Goal: Information Seeking & Learning: Learn about a topic

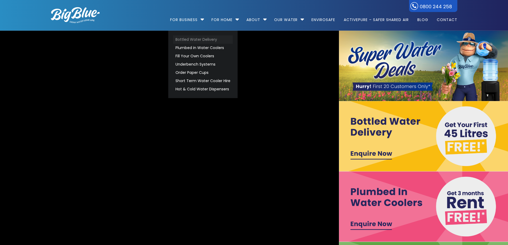
click at [190, 39] on link "Bottled Water Delivery" at bounding box center [203, 39] width 60 height 8
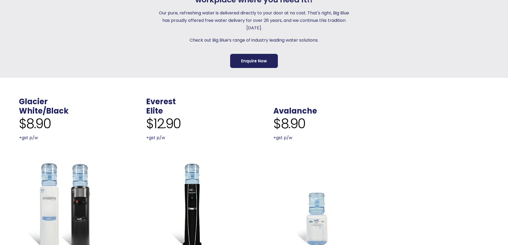
scroll to position [240, 0]
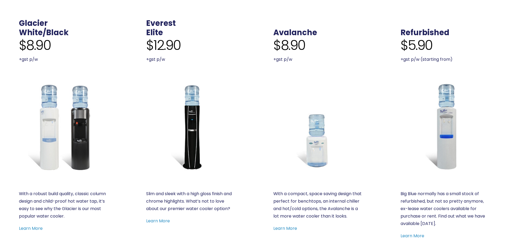
click at [40, 27] on link "White/Black" at bounding box center [44, 32] width 50 height 11
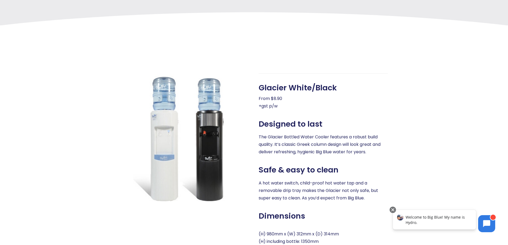
click at [296, 72] on div "Glacier White/Black From $8.90 +gst p/w Designed to last The Glacier Bottled Wa…" at bounding box center [254, 165] width 426 height 281
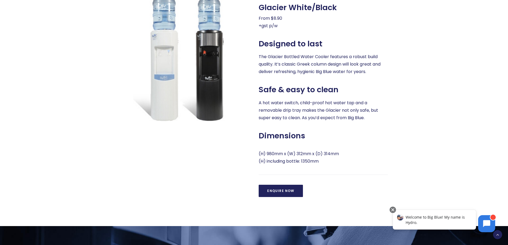
scroll to position [267, 0]
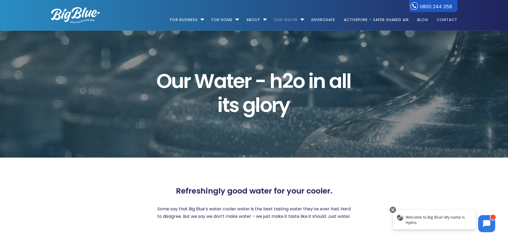
click at [69, 14] on img at bounding box center [75, 15] width 49 height 16
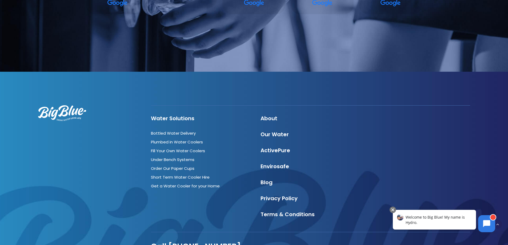
scroll to position [1636, 0]
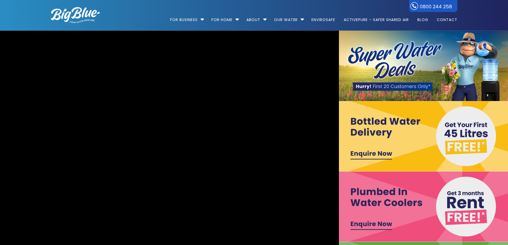
click at [196, 54] on video "https://www.bigblue.co.nz/wp-content/uploads/2021/09/Big-Blue-Hydro-17.mp4" at bounding box center [169, 171] width 725 height 303
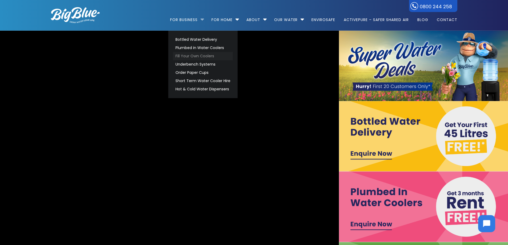
click at [183, 55] on link "Fill Your Own Coolers" at bounding box center [203, 56] width 60 height 8
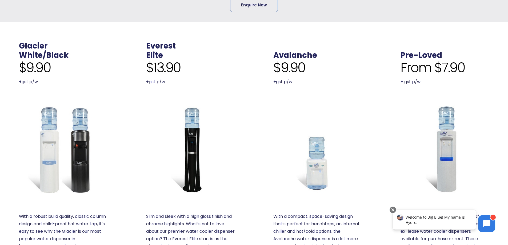
scroll to position [213, 0]
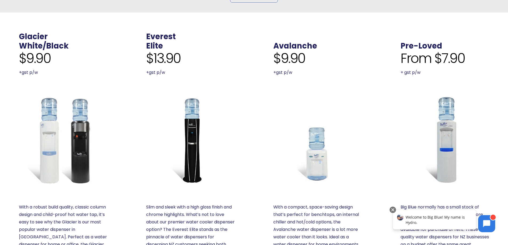
click at [76, 119] on img at bounding box center [63, 139] width 89 height 89
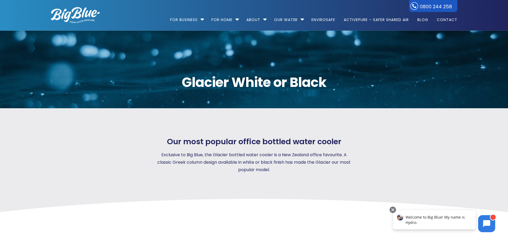
click at [285, 145] on span "Our most popular office bottled water cooler" at bounding box center [254, 141] width 174 height 9
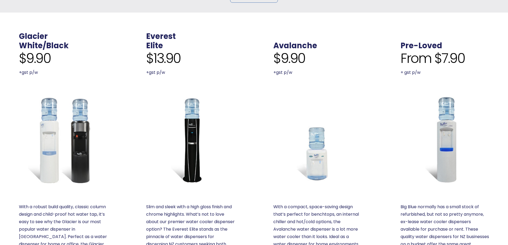
click at [453, 106] on img at bounding box center [445, 139] width 89 height 89
